Goal: Task Accomplishment & Management: Complete application form

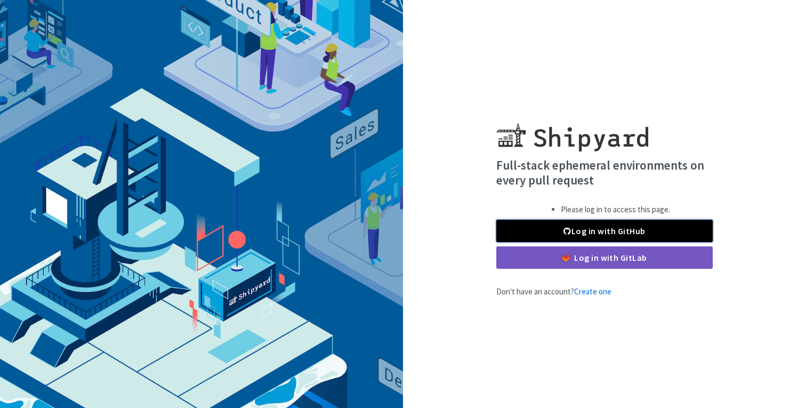
click at [567, 232] on span at bounding box center [566, 231] width 7 height 9
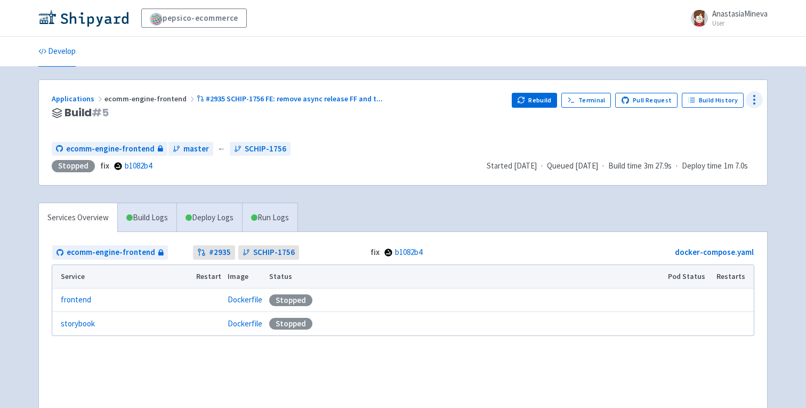
click at [751, 101] on icon at bounding box center [754, 99] width 13 height 13
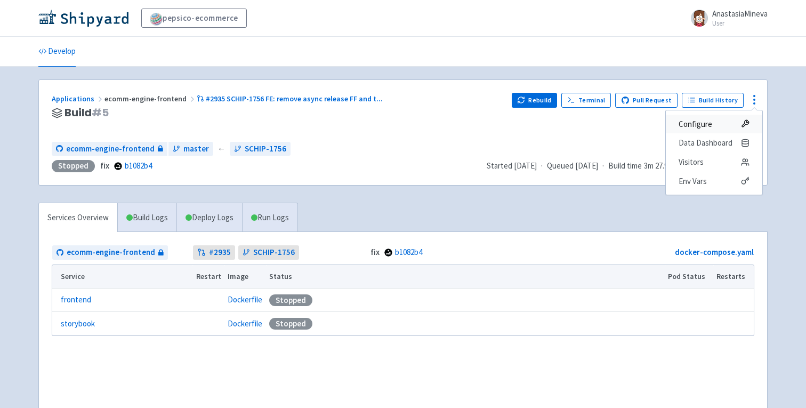
click at [693, 123] on span "Configure" at bounding box center [696, 124] width 34 height 15
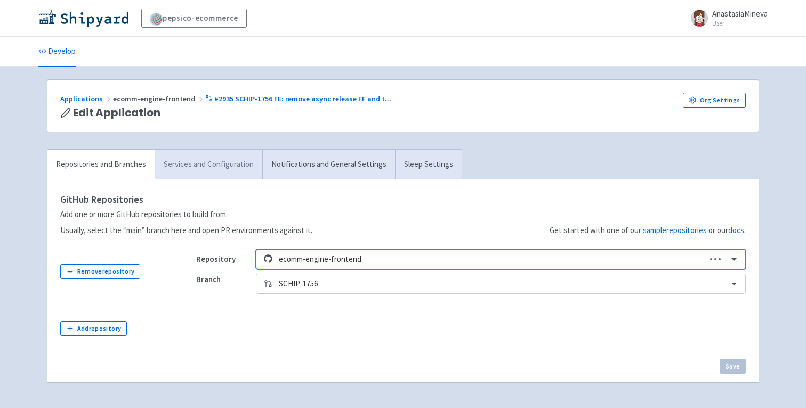
click at [217, 173] on link "Services and Configuration" at bounding box center [209, 164] width 108 height 29
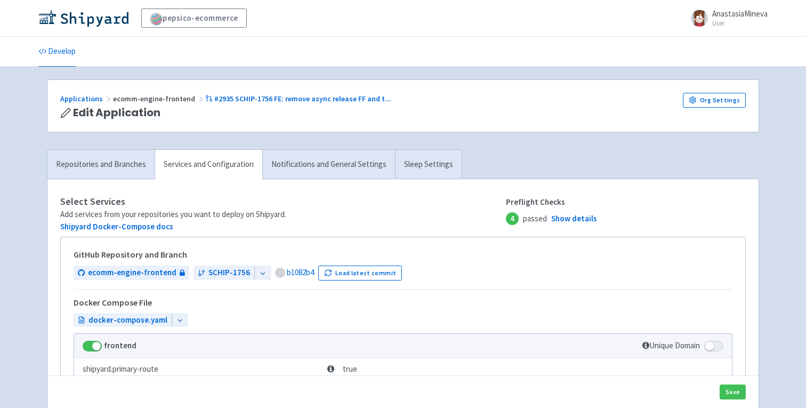
click at [259, 275] on icon at bounding box center [262, 273] width 7 height 7
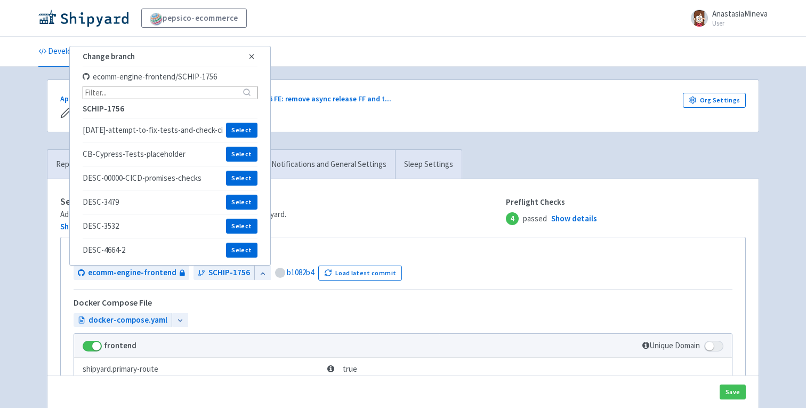
click at [408, 199] on h4 "Select Services" at bounding box center [283, 201] width 446 height 11
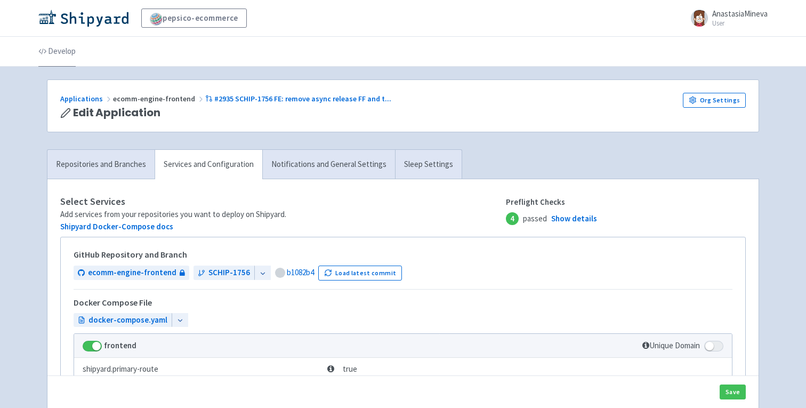
click at [63, 57] on link "Develop" at bounding box center [56, 52] width 37 height 30
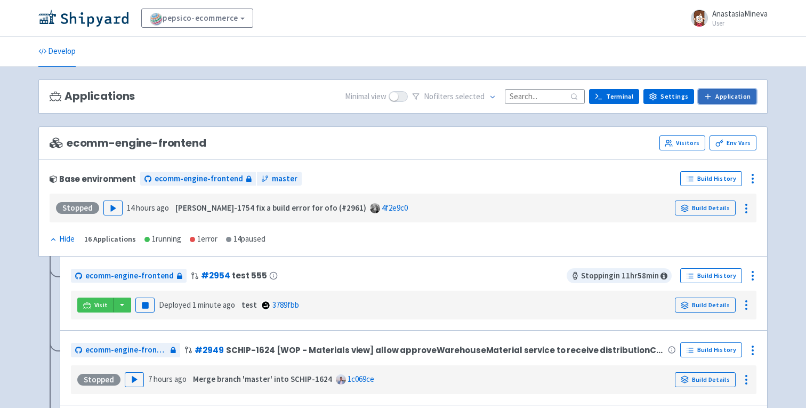
click at [719, 95] on link "Application" at bounding box center [727, 96] width 58 height 15
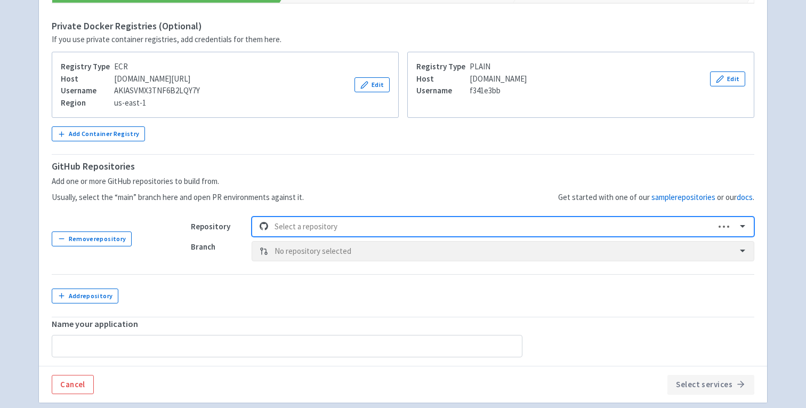
scroll to position [208, 0]
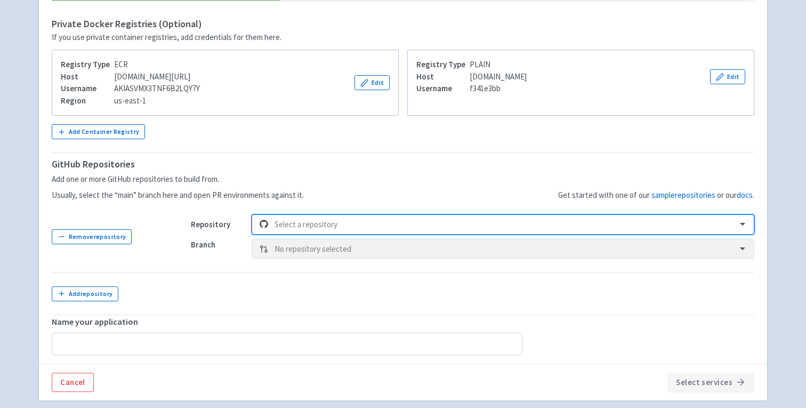
click at [297, 220] on div at bounding box center [503, 224] width 456 height 14
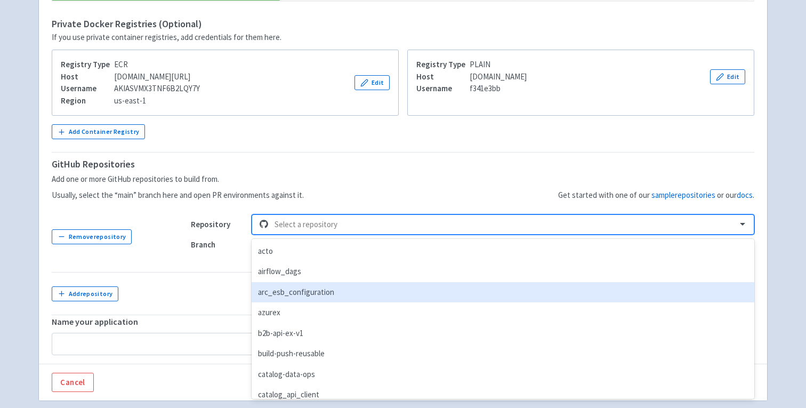
type input "b"
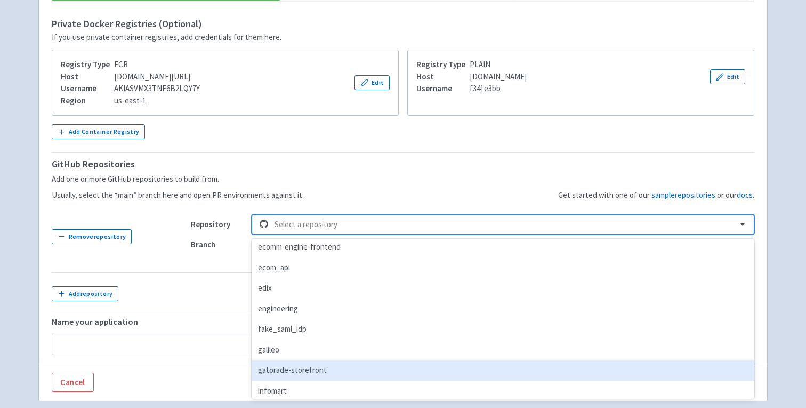
scroll to position [473, 0]
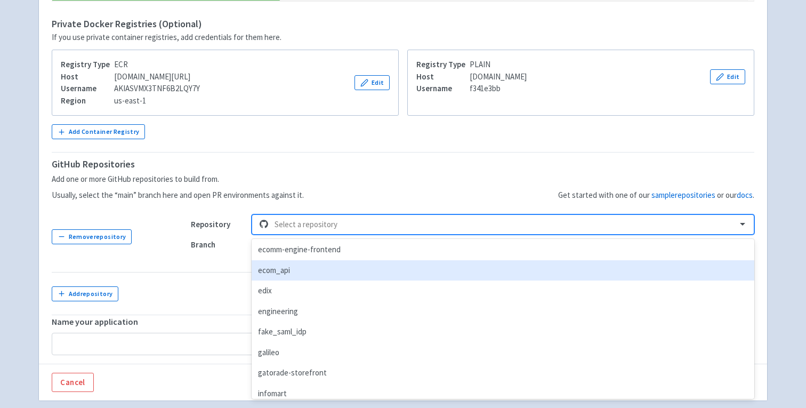
click at [280, 275] on div "ecom_api" at bounding box center [503, 270] width 503 height 21
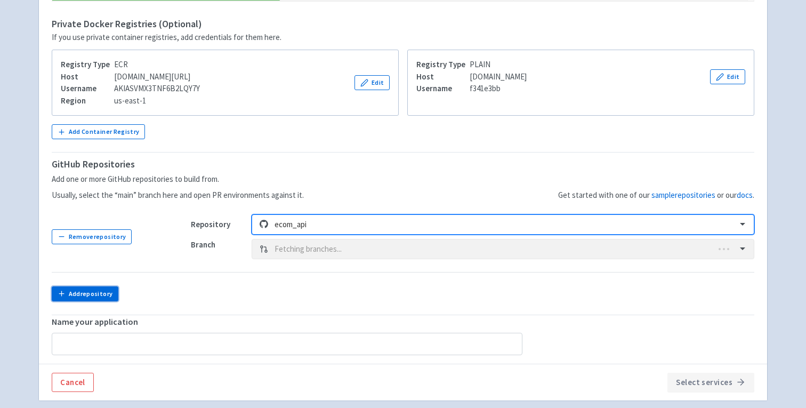
click at [90, 294] on button "Add repository" at bounding box center [85, 293] width 67 height 15
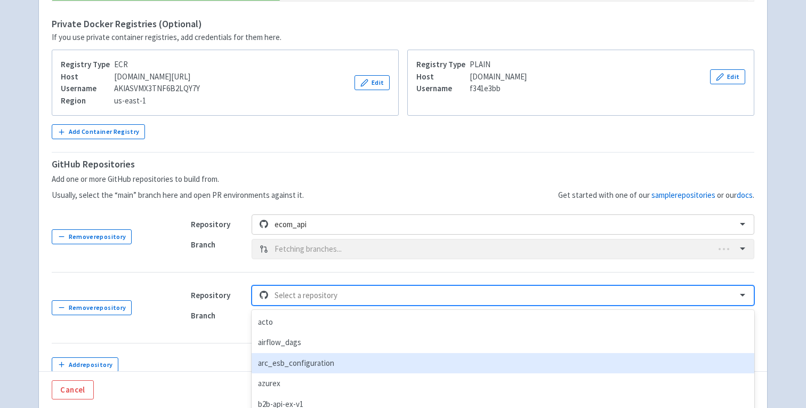
scroll to position [274, 0]
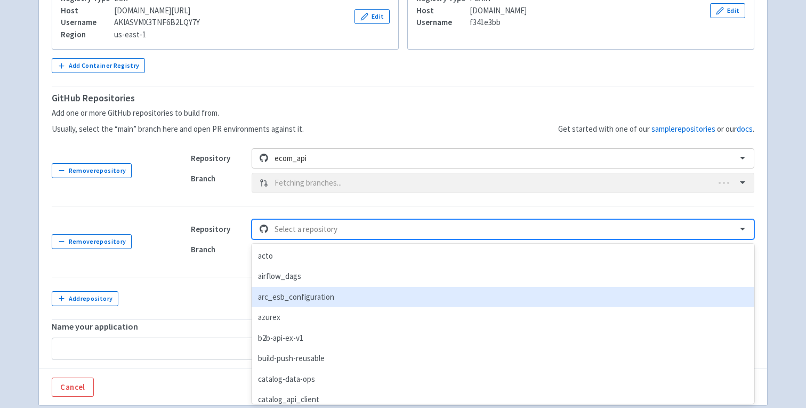
click at [301, 239] on div "option arc_esb_configuration focused, 3 of 67. 67 results available. Use Up and…" at bounding box center [503, 229] width 503 height 20
type input "ecom_api"
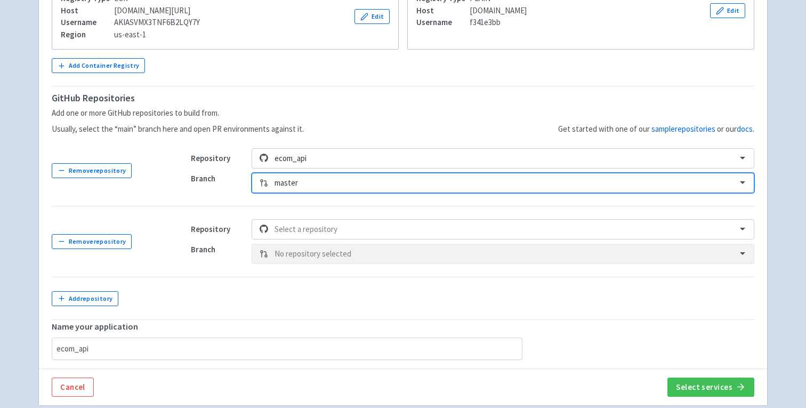
click at [296, 182] on div at bounding box center [503, 183] width 456 height 14
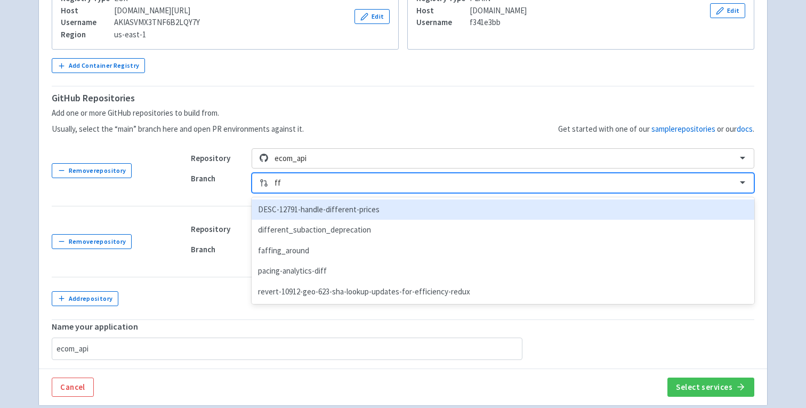
scroll to position [0, 0]
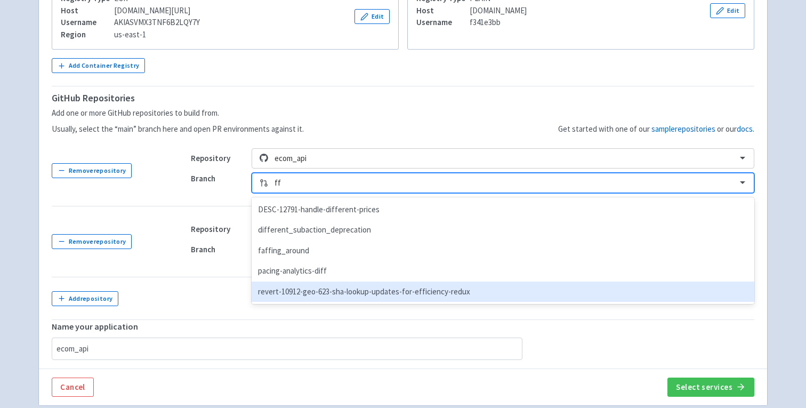
type input "ff"
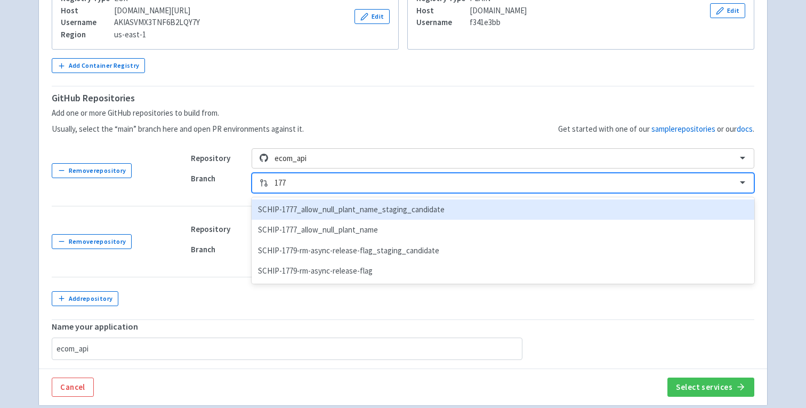
type input "1779"
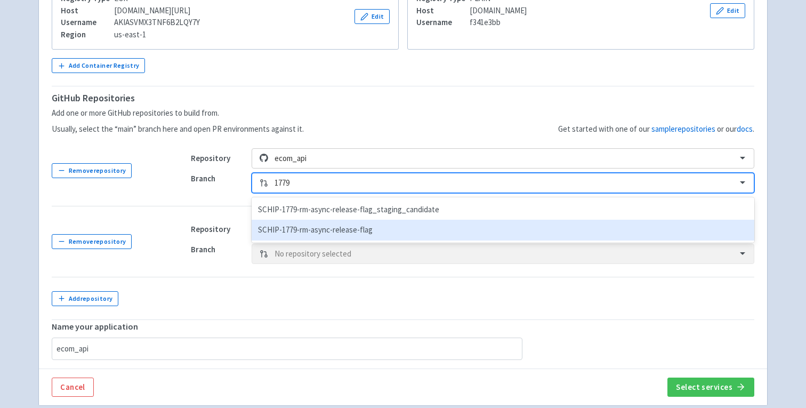
click at [326, 234] on div "SCHIP-1779-rm-async-release-flag" at bounding box center [503, 230] width 503 height 21
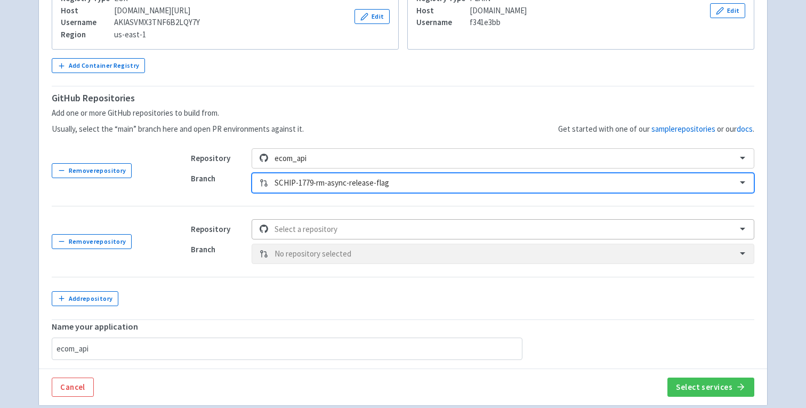
click at [302, 234] on div at bounding box center [503, 229] width 456 height 14
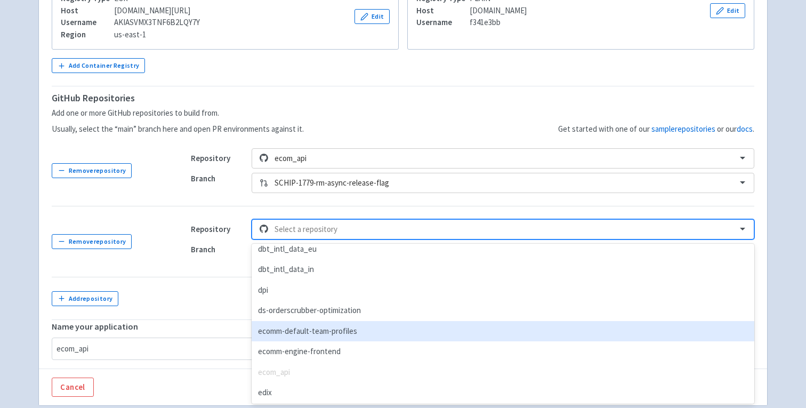
scroll to position [412, 0]
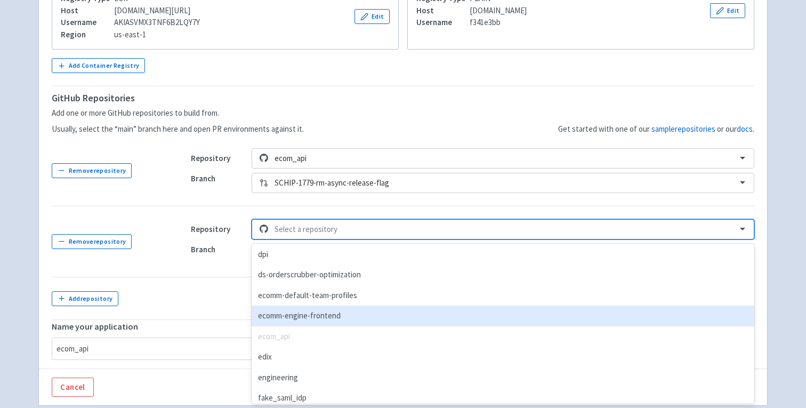
click at [302, 318] on div "ecomm-engine-frontend" at bounding box center [503, 315] width 503 height 21
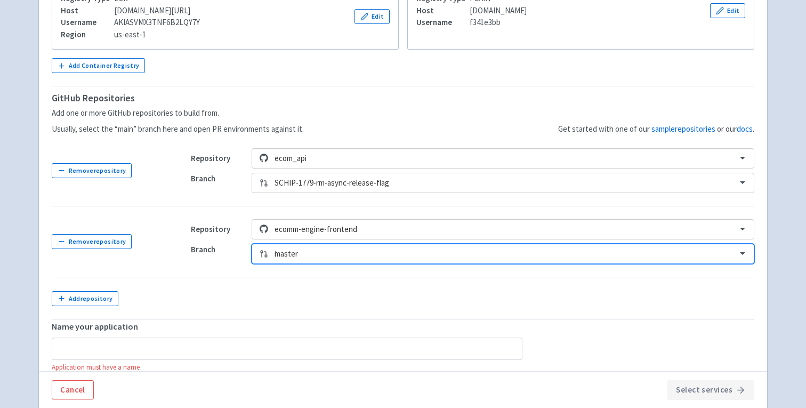
scroll to position [299, 0]
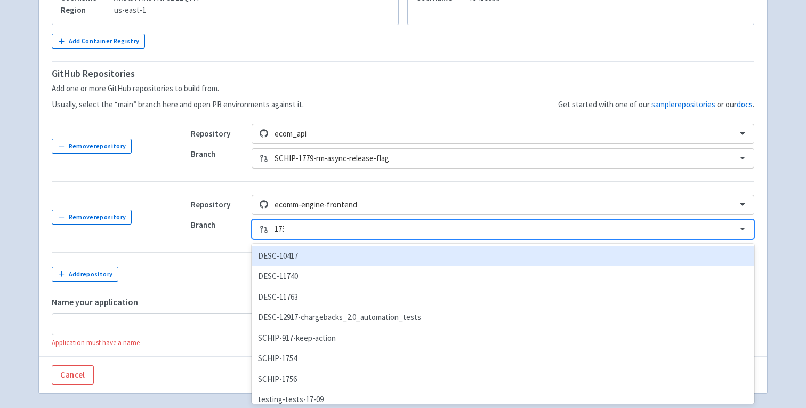
type input "1756"
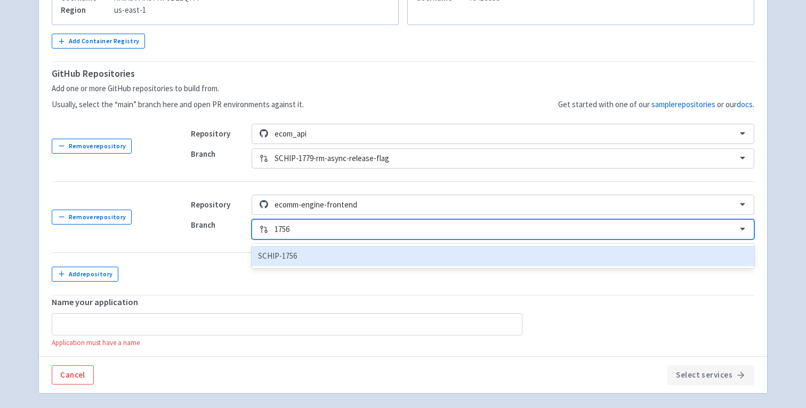
click at [305, 255] on div "SCHIP-1756" at bounding box center [503, 256] width 503 height 21
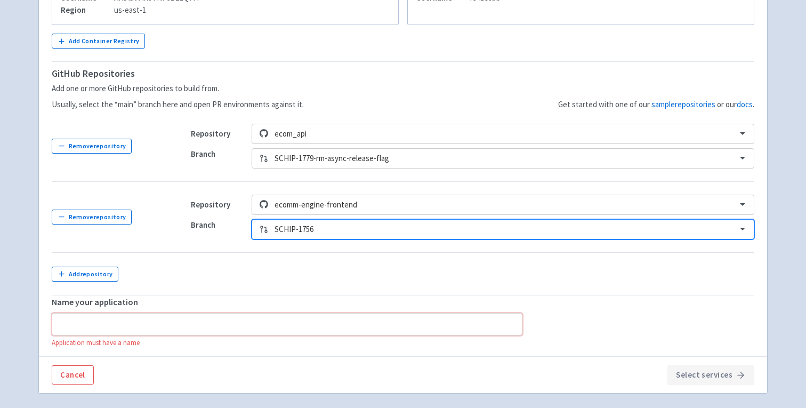
click at [108, 320] on input "text" at bounding box center [287, 324] width 471 height 22
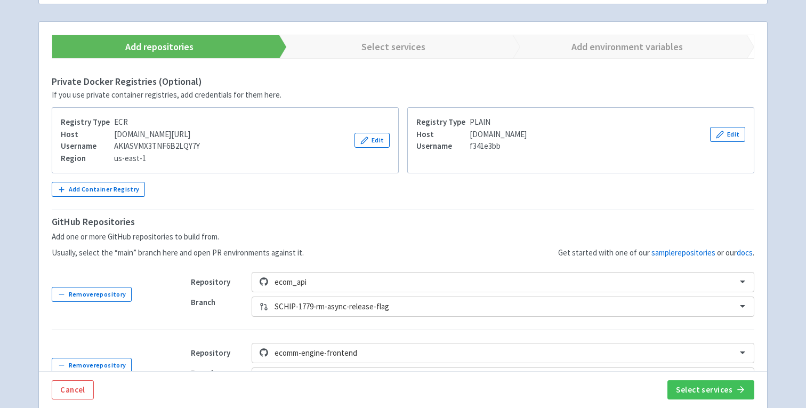
scroll to position [238, 0]
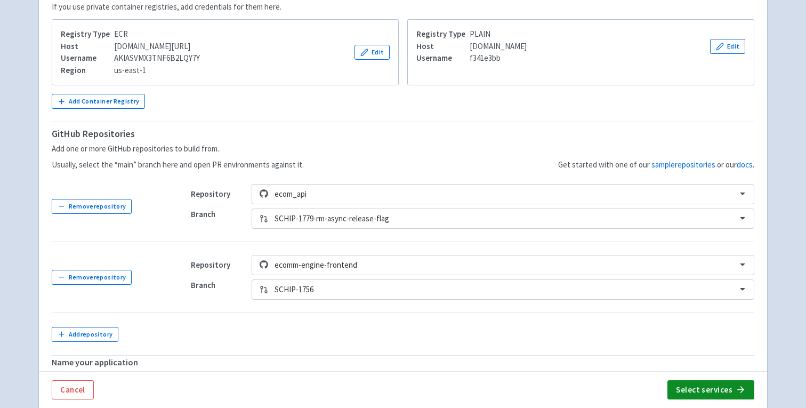
type input "Test"
click at [692, 394] on button "Select services" at bounding box center [710, 389] width 87 height 19
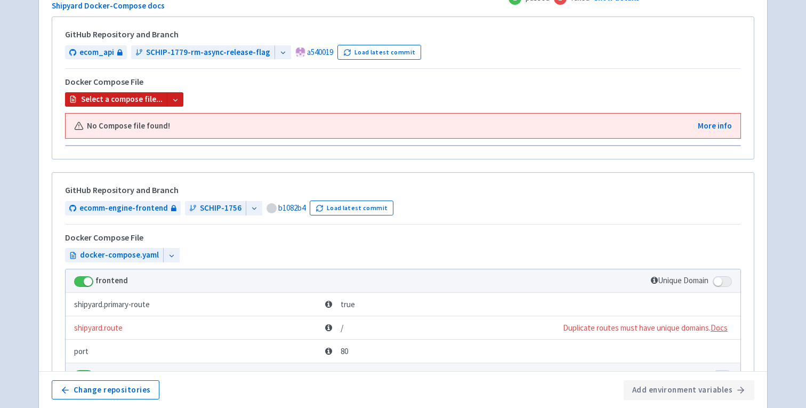
click at [157, 99] on b "Select a compose file..." at bounding box center [122, 99] width 82 height 12
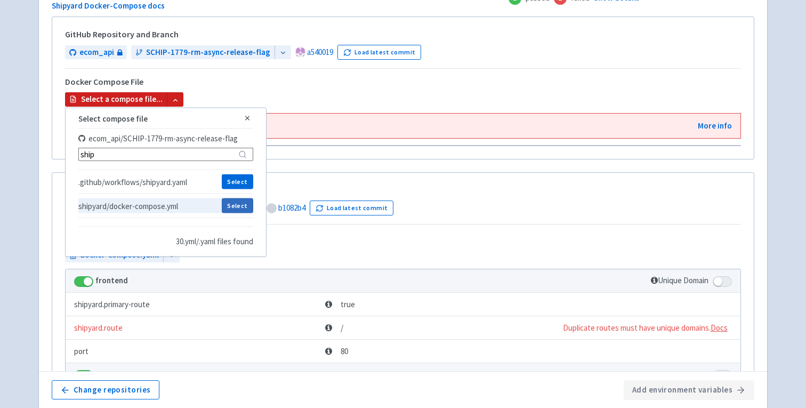
type input "ship"
click at [235, 212] on button "Select" at bounding box center [237, 205] width 31 height 15
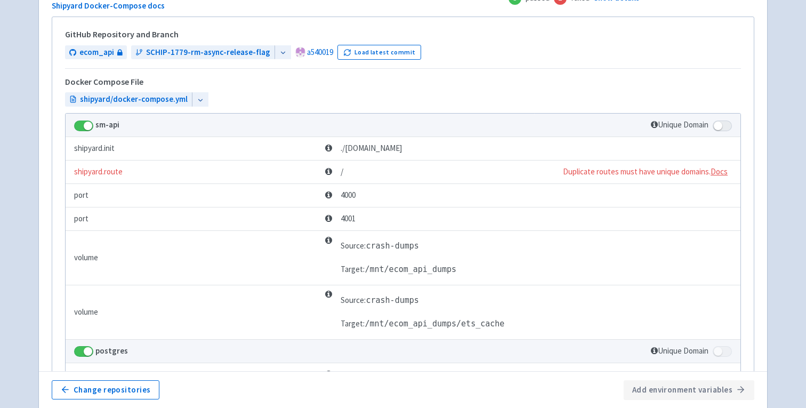
click at [720, 125] on span at bounding box center [722, 125] width 19 height 11
click at [720, 125] on input "checkbox" at bounding box center [716, 122] width 7 height 7
checkbox input "true"
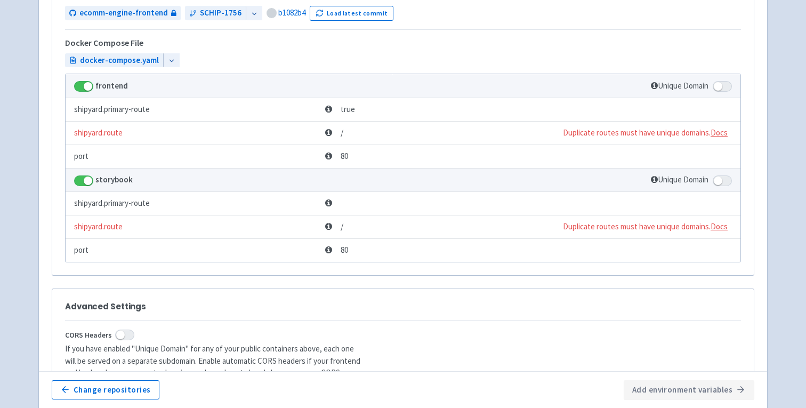
scroll to position [724, 0]
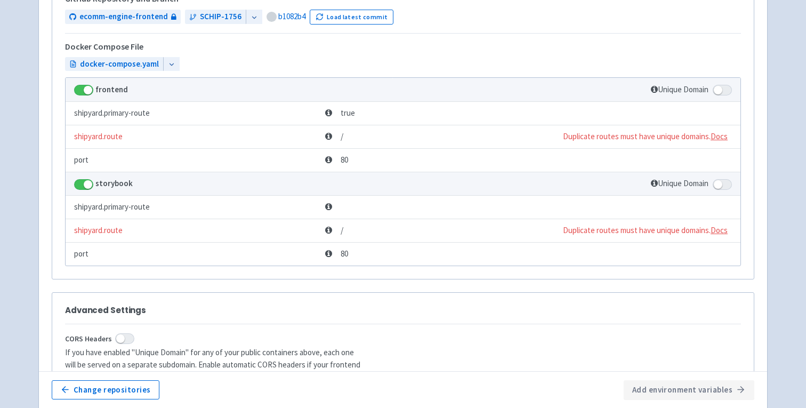
click at [724, 93] on span at bounding box center [722, 90] width 19 height 11
click at [720, 91] on input "checkbox" at bounding box center [716, 87] width 7 height 7
checkbox input "true"
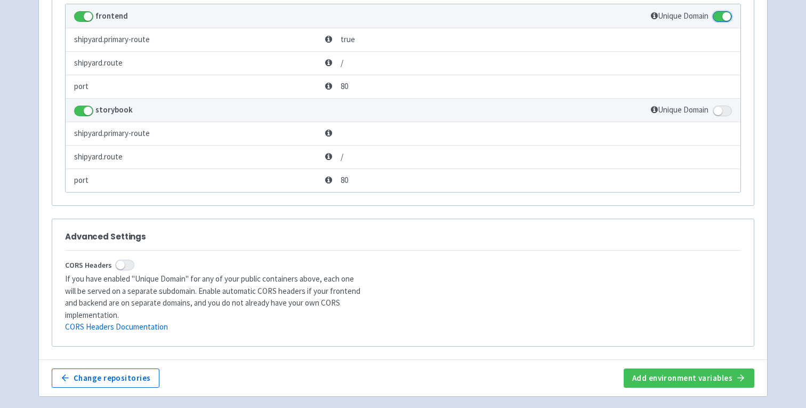
scroll to position [833, 0]
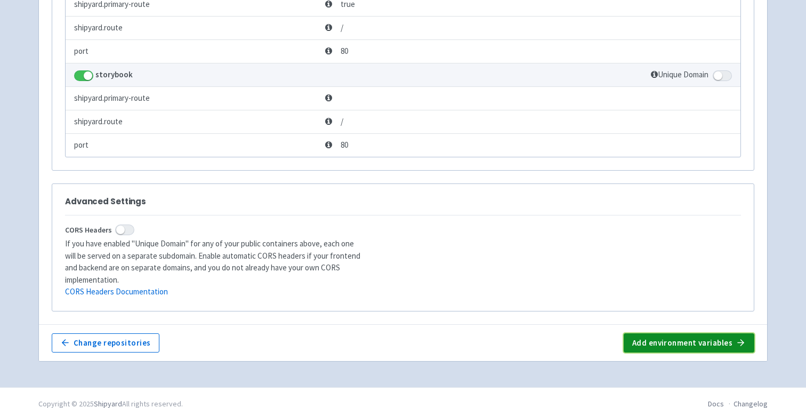
click at [655, 333] on button "Add environment variables" at bounding box center [689, 342] width 131 height 19
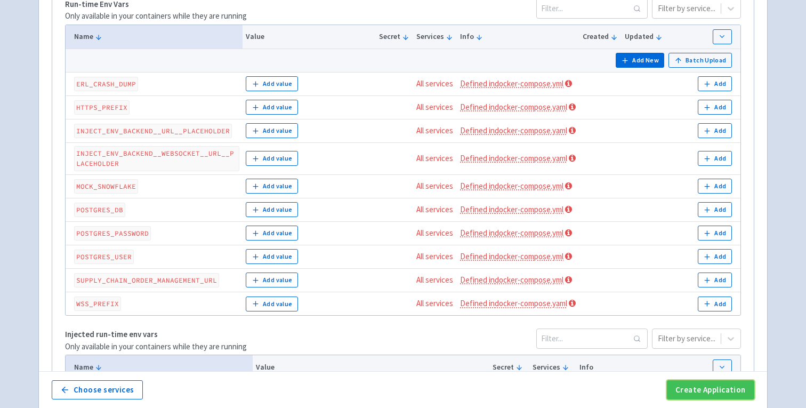
scroll to position [431, 0]
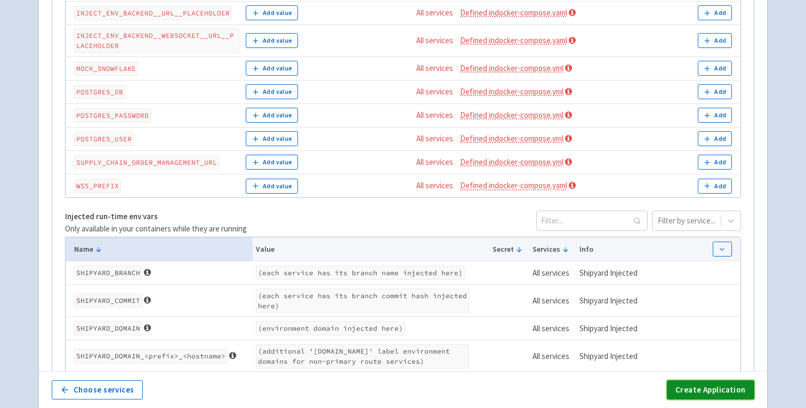
click at [697, 393] on button "Create Application" at bounding box center [710, 389] width 87 height 19
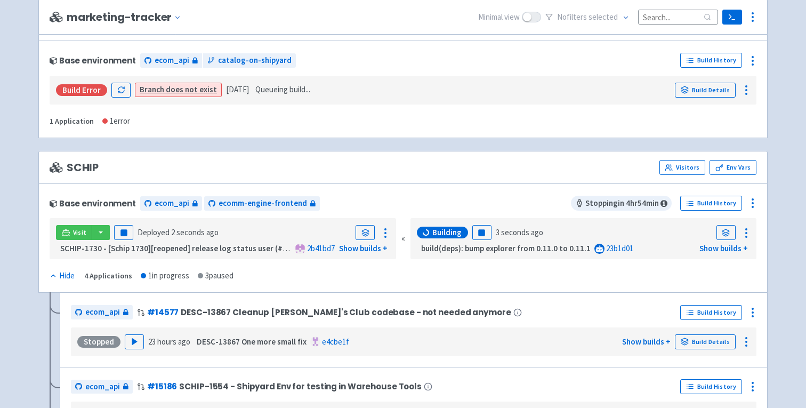
scroll to position [3829, 0]
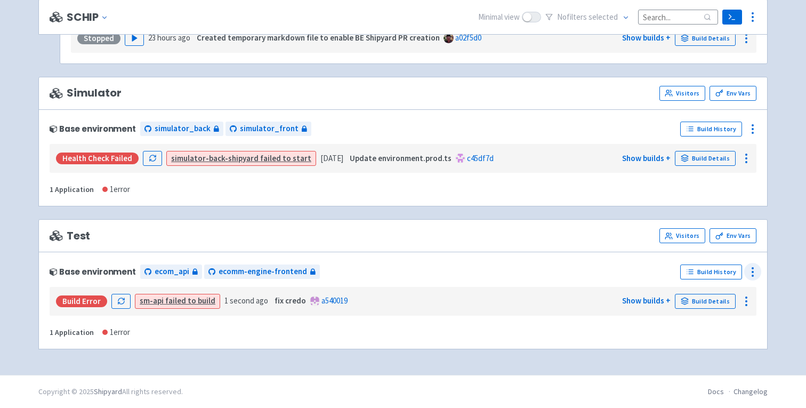
click at [752, 276] on icon at bounding box center [752, 271] width 13 height 13
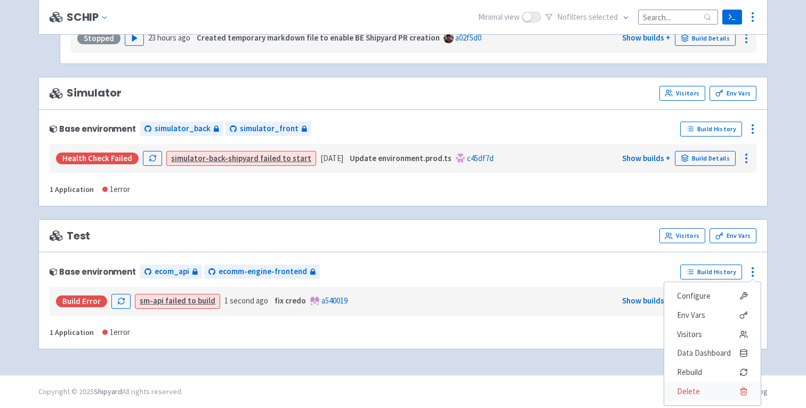
click at [686, 388] on span "Delete" at bounding box center [688, 391] width 23 height 15
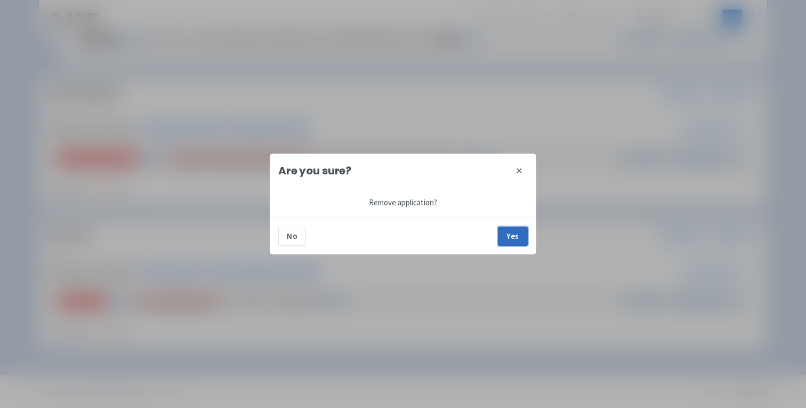
click at [509, 231] on button "Yes" at bounding box center [513, 236] width 30 height 19
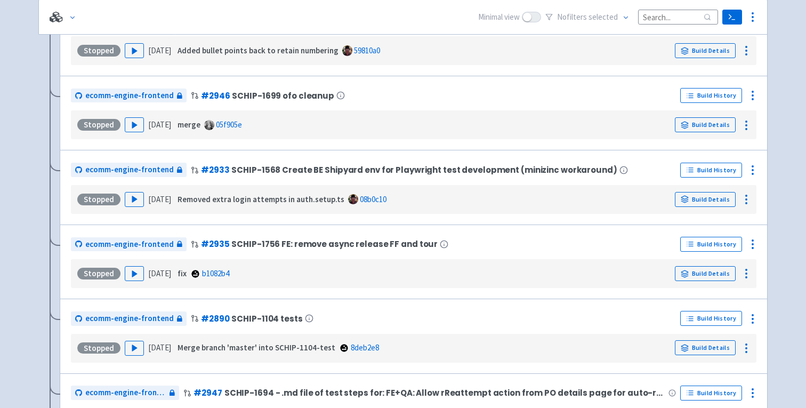
scroll to position [541, 0]
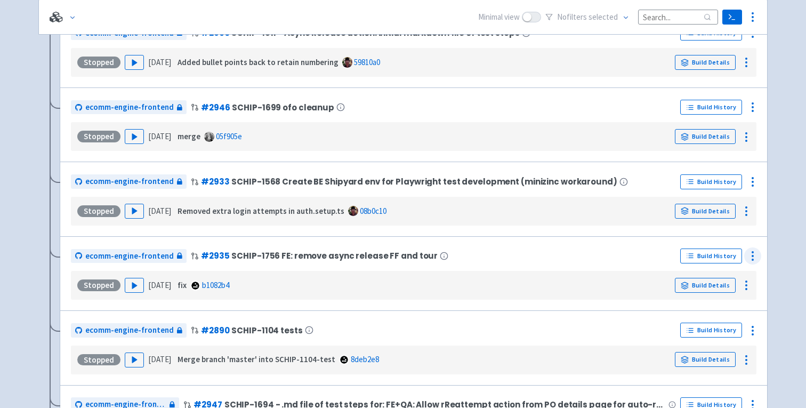
click at [754, 260] on icon at bounding box center [752, 255] width 13 height 13
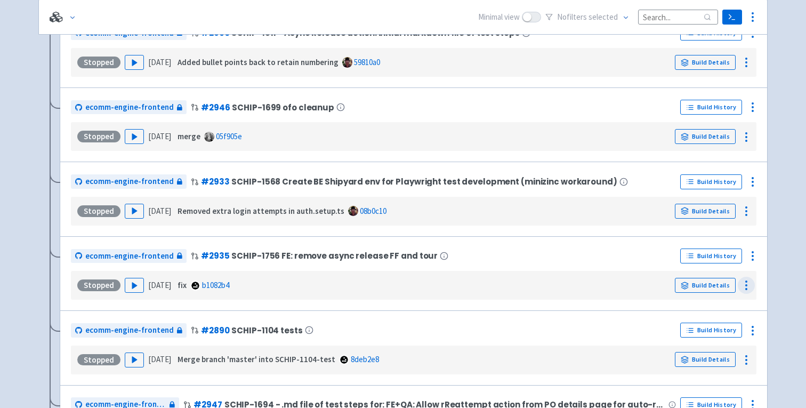
click at [741, 292] on icon at bounding box center [746, 285] width 13 height 13
click at [643, 288] on div "Stopped Play 6 days ago fix b1082b4 Build Details Logs" at bounding box center [413, 285] width 677 height 20
click at [698, 286] on link "Build Details" at bounding box center [705, 285] width 61 height 15
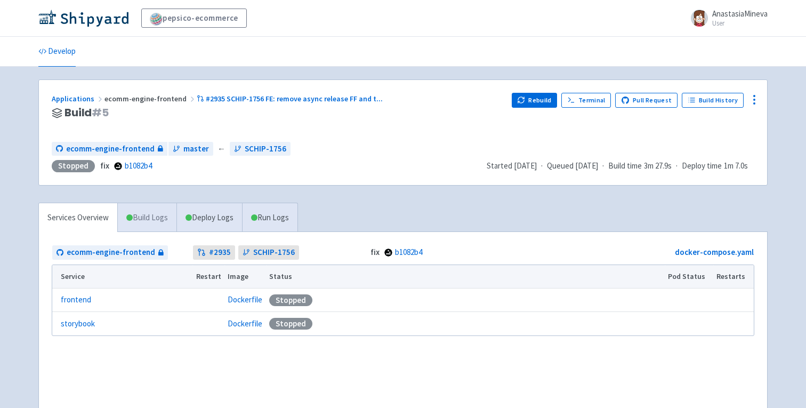
click at [143, 219] on link "Build Logs" at bounding box center [147, 217] width 59 height 29
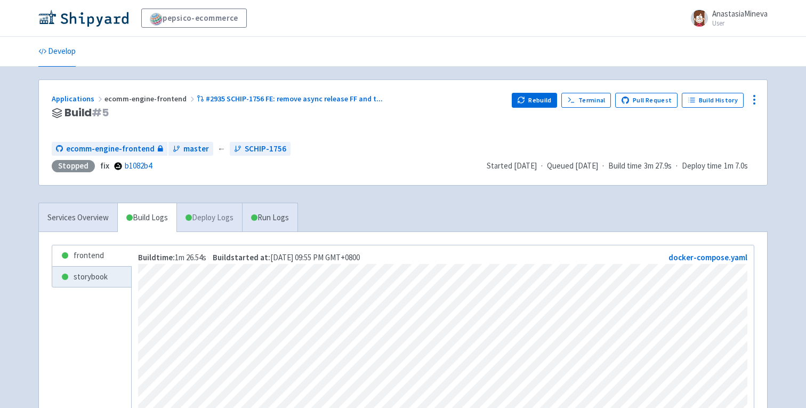
click at [214, 213] on link "Deploy Logs" at bounding box center [209, 217] width 66 height 29
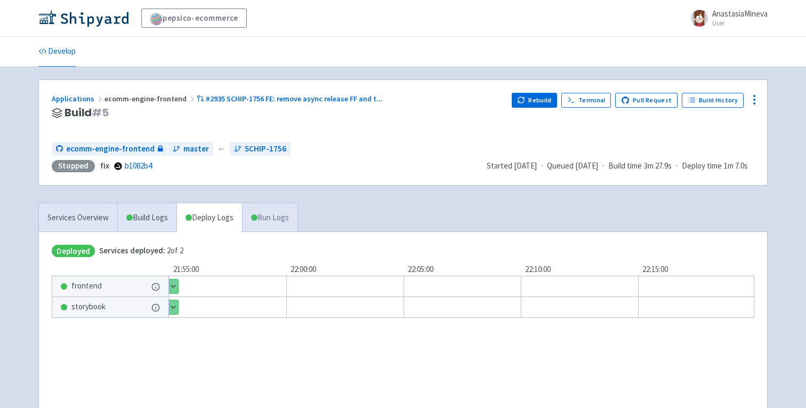
click at [274, 217] on link "Run Logs" at bounding box center [269, 217] width 55 height 29
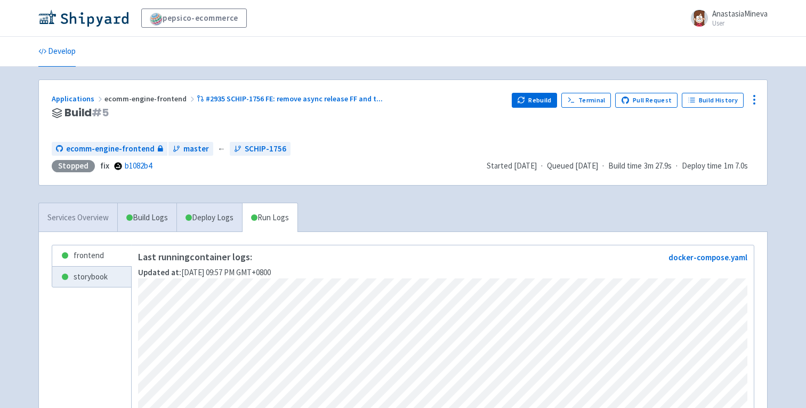
click at [91, 223] on link "Services Overview" at bounding box center [78, 217] width 78 height 29
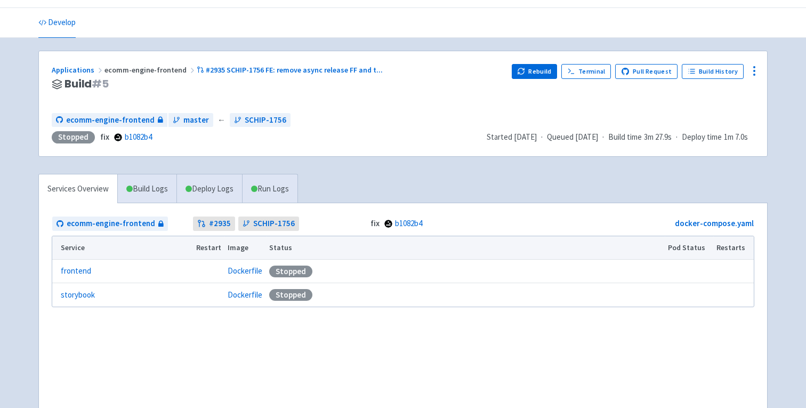
scroll to position [18, 0]
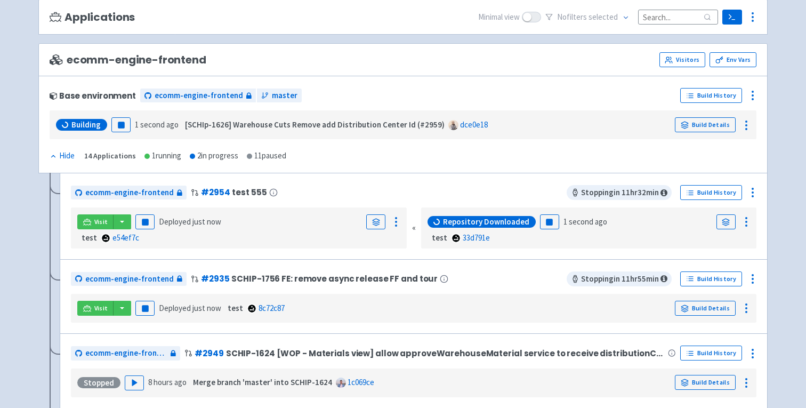
scroll to position [85, 0]
